Goal: Feedback & Contribution: Submit feedback/report problem

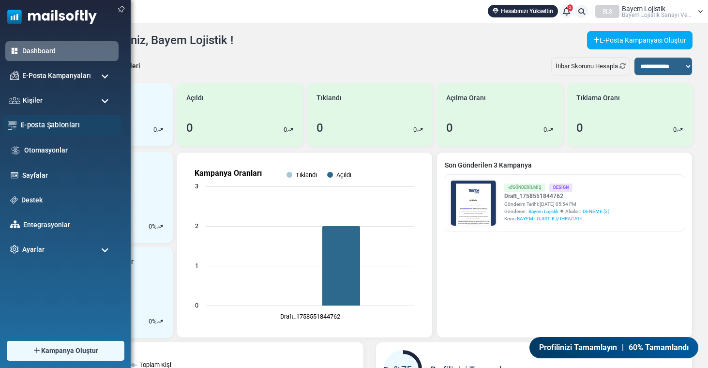
click at [45, 127] on link "E-posta Şablonları" at bounding box center [68, 124] width 96 height 11
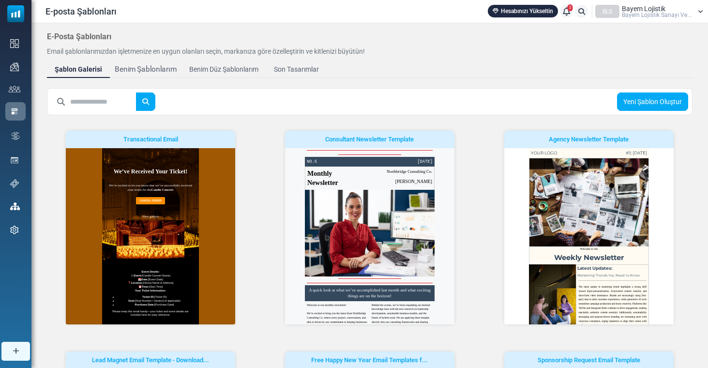
click at [163, 69] on div "Benim Şablonlarım" at bounding box center [146, 69] width 62 height 11
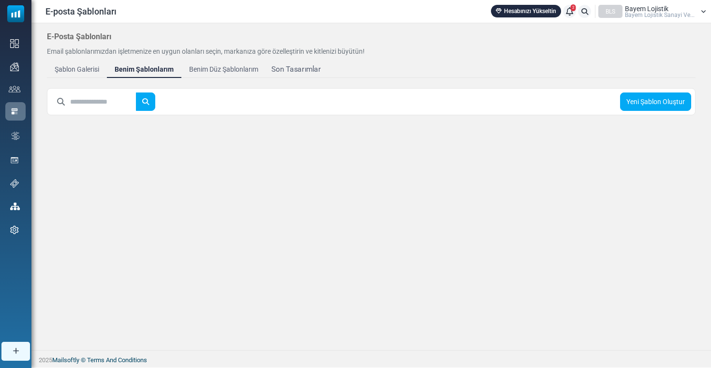
click at [283, 66] on div "Son Tasarımlar" at bounding box center [295, 69] width 49 height 11
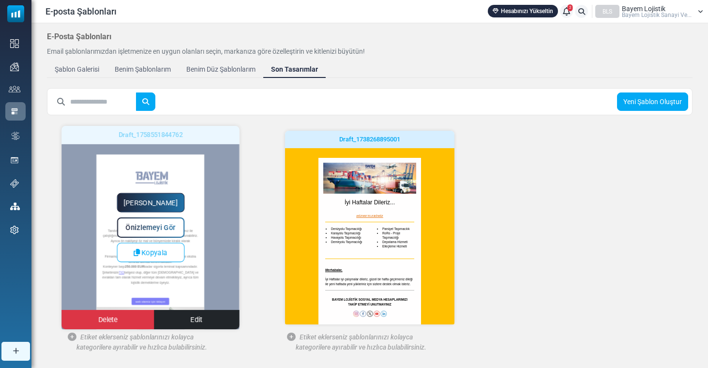
click at [162, 225] on span "Önizlemeyi Gör" at bounding box center [151, 227] width 50 height 8
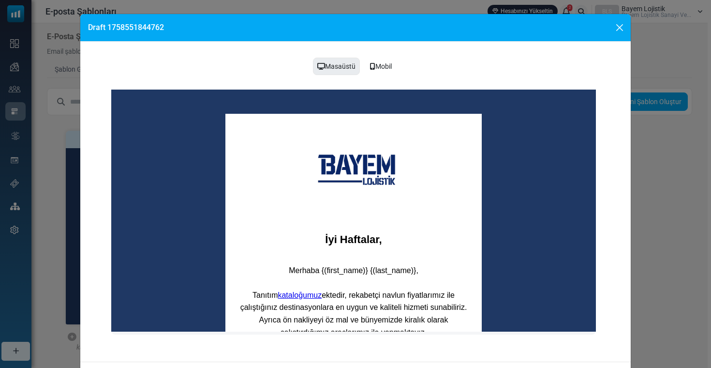
click at [609, 22] on div "Draft 1758551844762" at bounding box center [355, 28] width 550 height 28
click at [619, 29] on button "Close" at bounding box center [619, 27] width 15 height 15
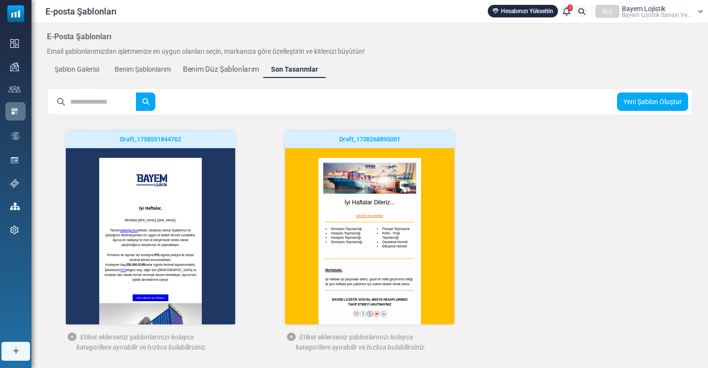
click at [228, 70] on div "Benim Düz Şablonlarım" at bounding box center [221, 69] width 76 height 11
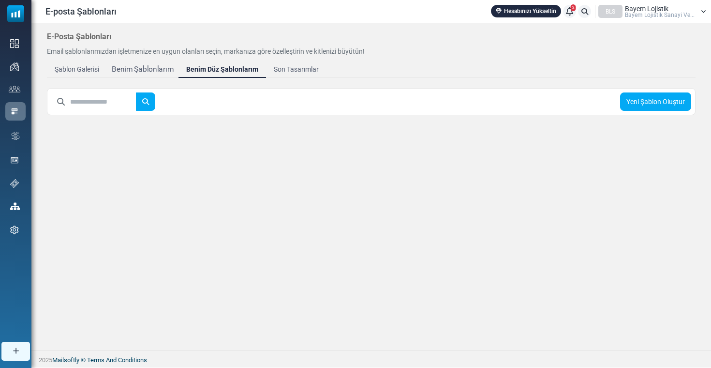
click at [141, 69] on div "Benim Şablonlarım" at bounding box center [143, 69] width 62 height 11
click at [75, 71] on div "Şablon Galerisi" at bounding box center [76, 69] width 49 height 11
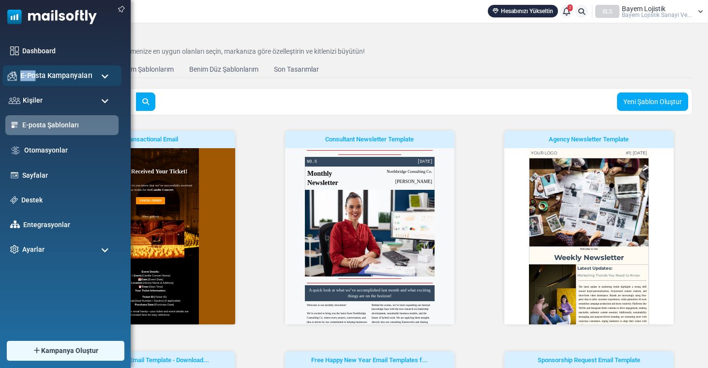
click at [34, 70] on span "E-Posta Kampanyaları" at bounding box center [56, 75] width 72 height 11
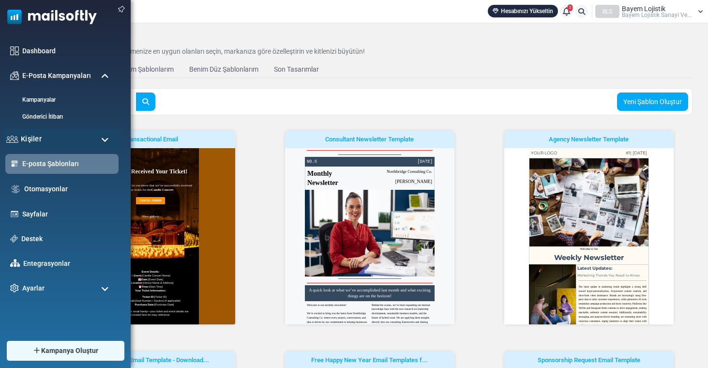
click at [75, 142] on div "Kişiler" at bounding box center [61, 139] width 119 height 21
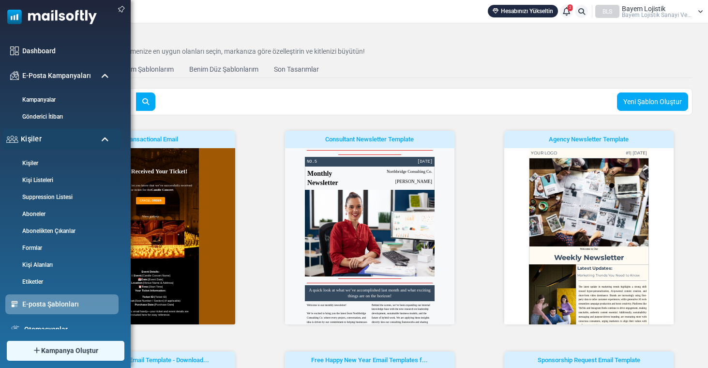
click at [75, 142] on div "Kişiler" at bounding box center [61, 139] width 119 height 21
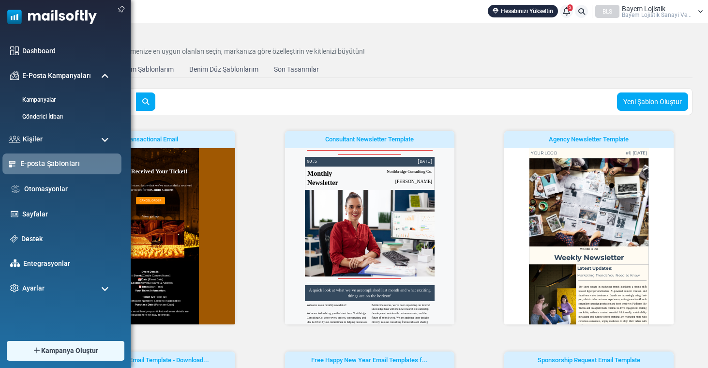
click at [60, 162] on link "E-posta Şablonları" at bounding box center [68, 163] width 96 height 11
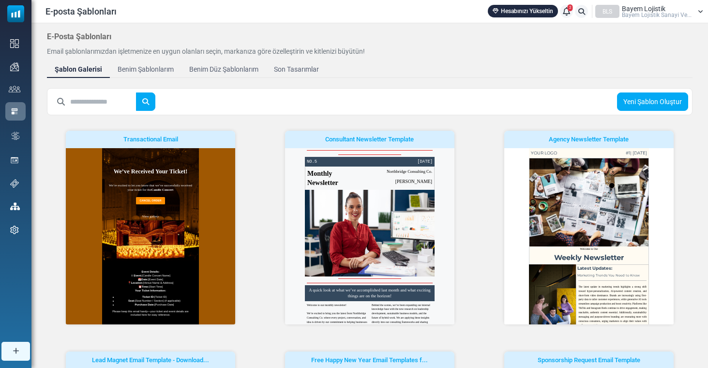
click at [300, 61] on link "Son Tasarımlar" at bounding box center [296, 68] width 60 height 17
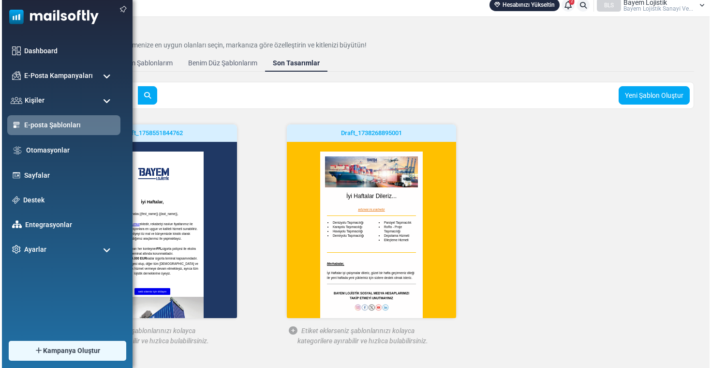
scroll to position [7, 0]
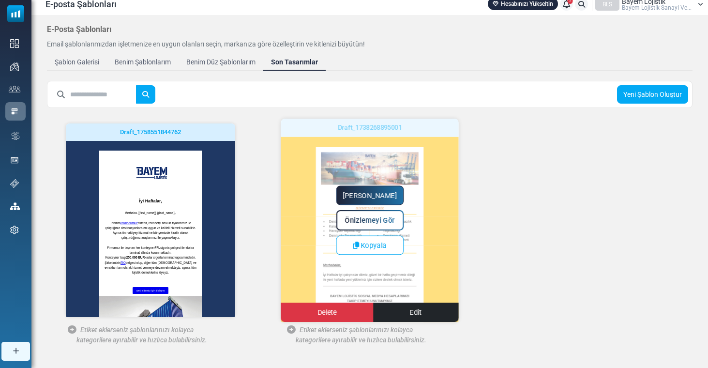
click at [375, 217] on span "Önizlemeyi Gör" at bounding box center [370, 220] width 50 height 8
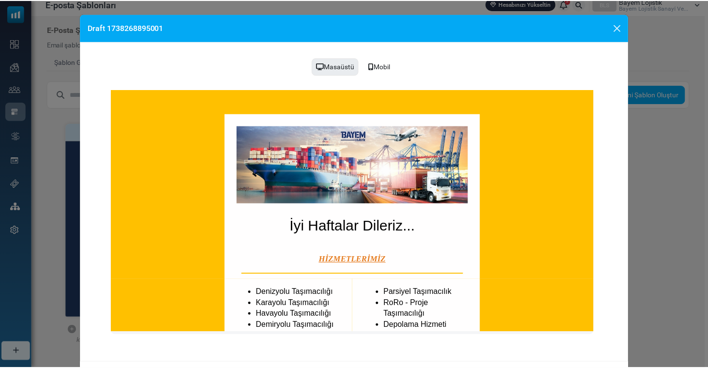
scroll to position [0, 0]
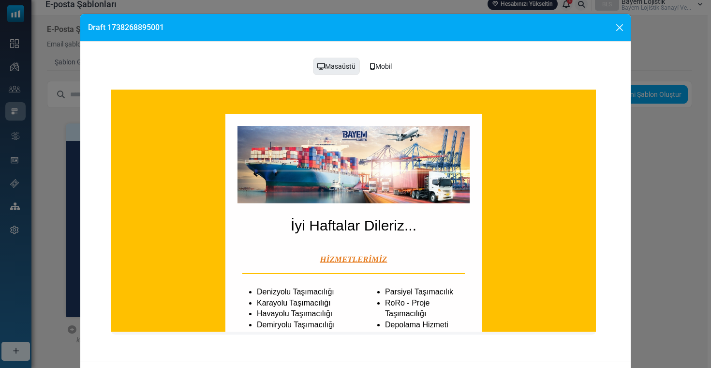
click at [615, 27] on button "Close" at bounding box center [619, 27] width 15 height 15
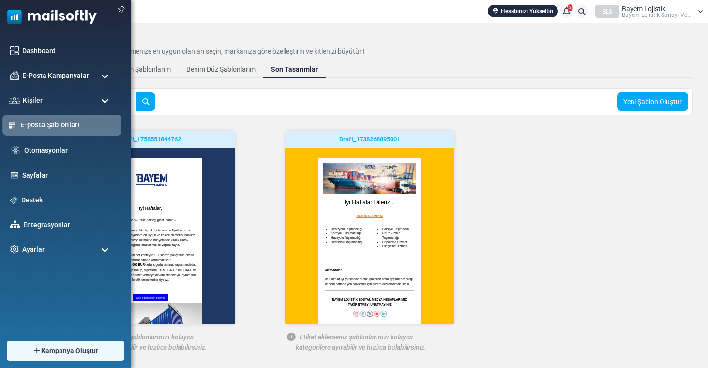
click at [40, 128] on link "E-posta Şablonları" at bounding box center [68, 124] width 96 height 11
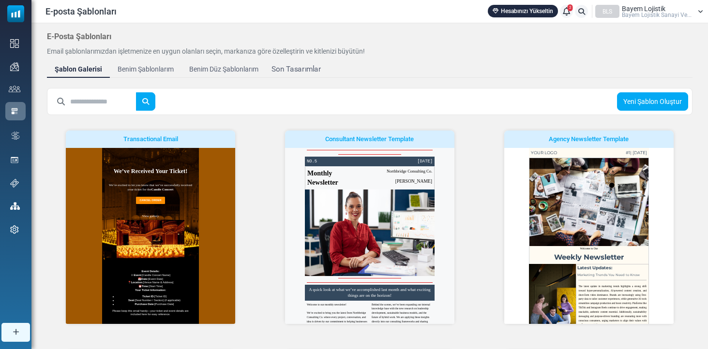
click at [284, 66] on div "Son Tasarımlar" at bounding box center [295, 69] width 49 height 11
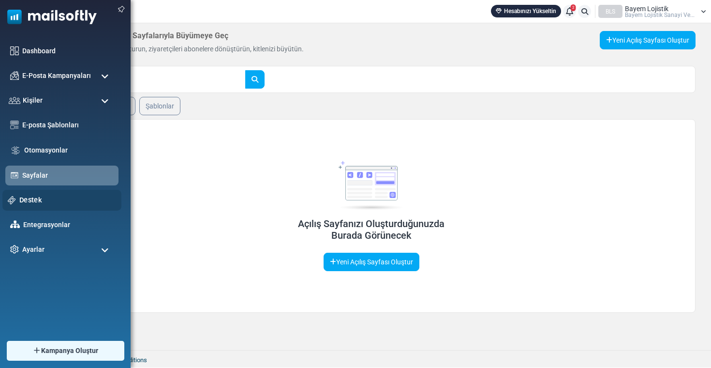
click at [38, 193] on div "Destek" at bounding box center [61, 200] width 119 height 21
click at [38, 195] on link "Destek" at bounding box center [67, 199] width 97 height 11
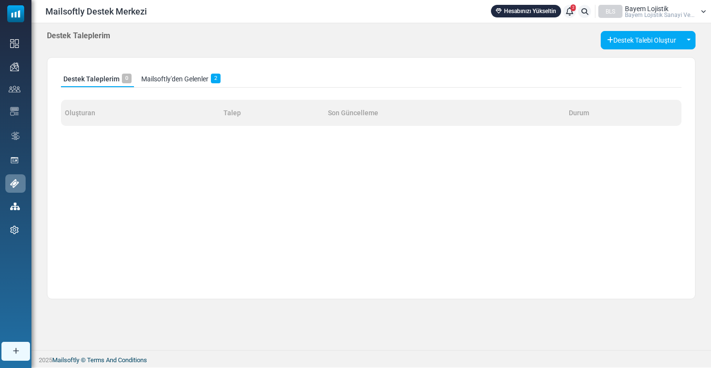
click at [179, 85] on link "Mailsoftly'den Gelenler 2" at bounding box center [181, 79] width 84 height 16
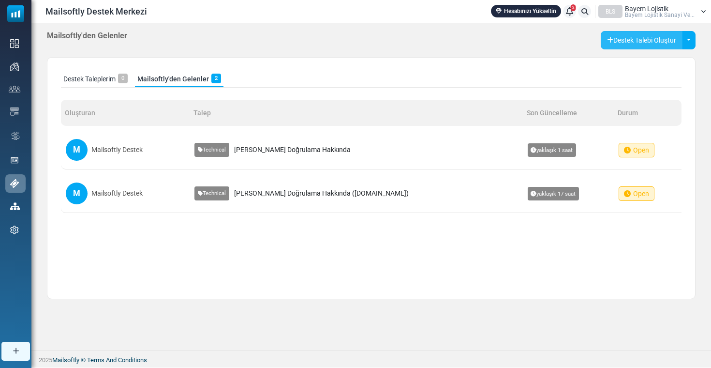
click at [643, 41] on button "Destek Talebi Oluştur" at bounding box center [642, 40] width 82 height 18
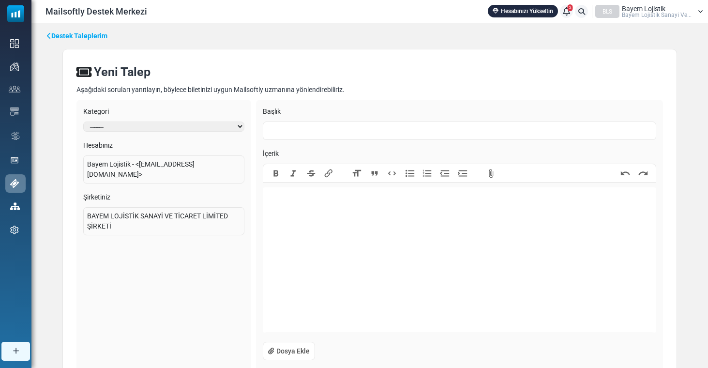
click at [354, 128] on input "text" at bounding box center [459, 130] width 393 height 18
type input "**********"
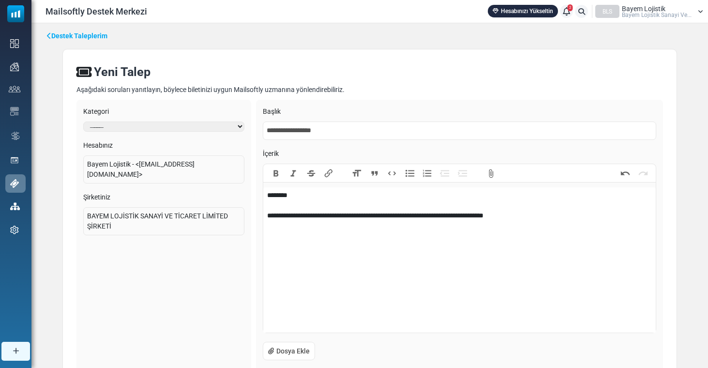
type trix-editor "**********"
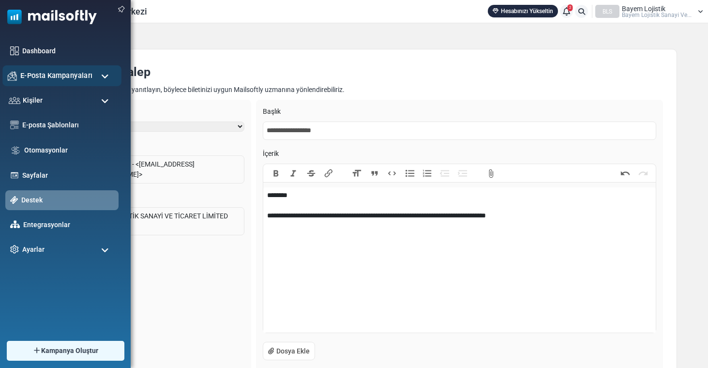
click at [54, 78] on span "E-Posta Kampanyaları" at bounding box center [56, 75] width 72 height 11
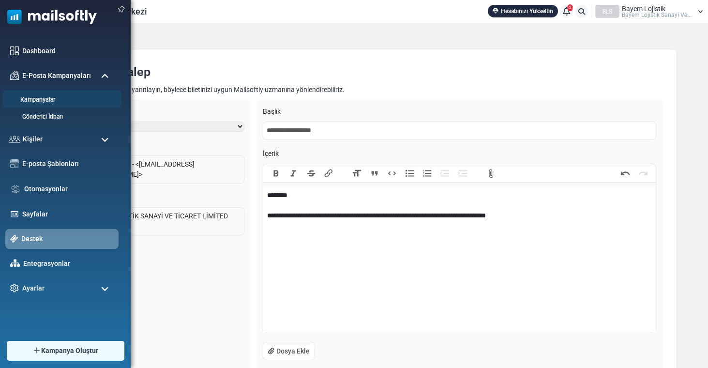
click at [56, 101] on link "Kampanyalar" at bounding box center [60, 99] width 116 height 9
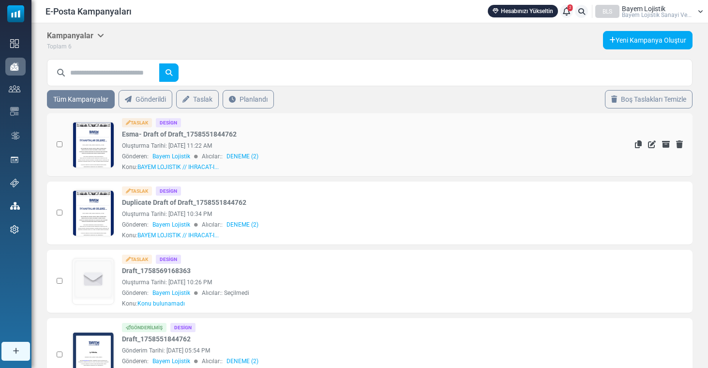
click at [94, 137] on link at bounding box center [94, 172] width 42 height 100
